Goal: Information Seeking & Learning: Learn about a topic

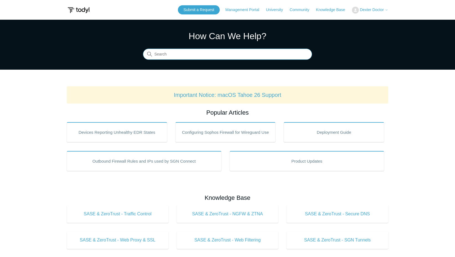
click at [197, 51] on input "Search" at bounding box center [227, 54] width 169 height 11
paste input "The SGN Connect agent on DNS server FAMDC01 assigned to NGP Slots/Klondike is n…"
type input "The SGN Connect agent on DNS server FAMDC01 assigned to NGP Slots/Klondike is n…"
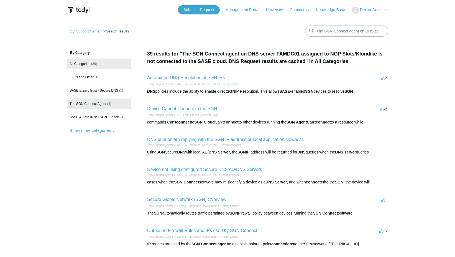
click at [99, 106] on link "The SGN Connect Agent (4)" at bounding box center [99, 103] width 64 height 11
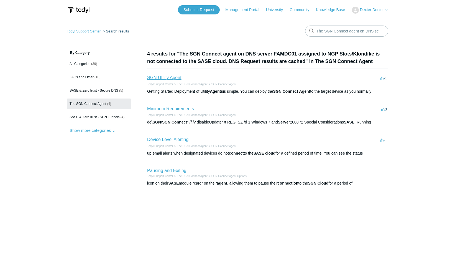
click at [173, 79] on link "SGN Utility Agent" at bounding box center [164, 77] width 34 height 5
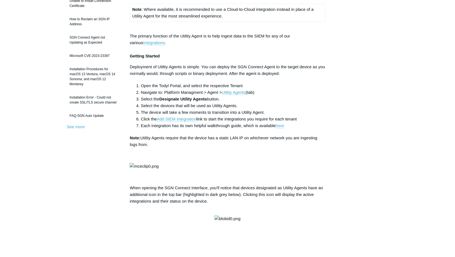
scroll to position [194, 0]
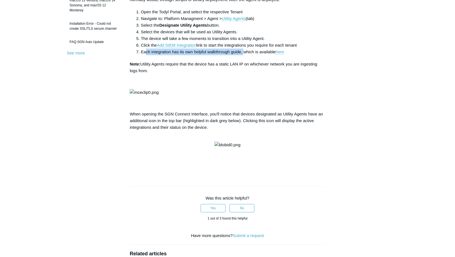
drag, startPoint x: 147, startPoint y: 53, endPoint x: 244, endPoint y: 52, distance: 97.3
click at [244, 52] on li "Each integration has its own helpful walkthrough guide, which is available here" at bounding box center [233, 51] width 185 height 7
drag, startPoint x: 244, startPoint y: 52, endPoint x: 248, endPoint y: 53, distance: 4.2
click at [248, 53] on li "Each integration has its own helpful walkthrough guide, which is available here" at bounding box center [233, 51] width 185 height 7
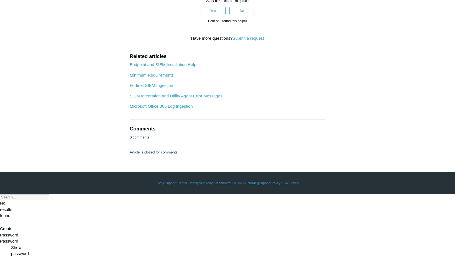
scroll to position [543, 0]
